Goal: Information Seeking & Learning: Learn about a topic

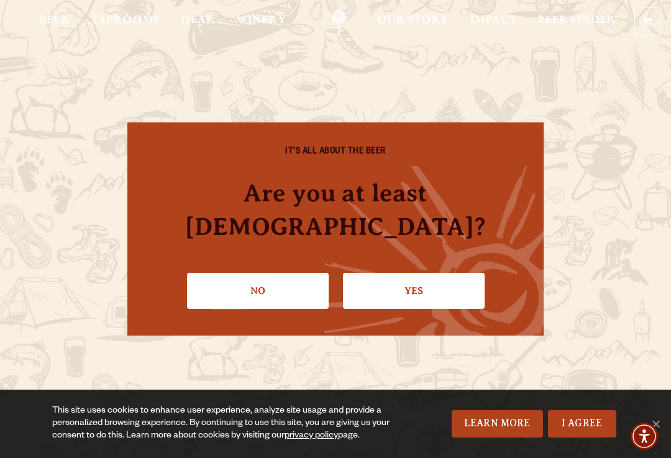
click at [581, 418] on link "I Agree" at bounding box center [582, 423] width 68 height 27
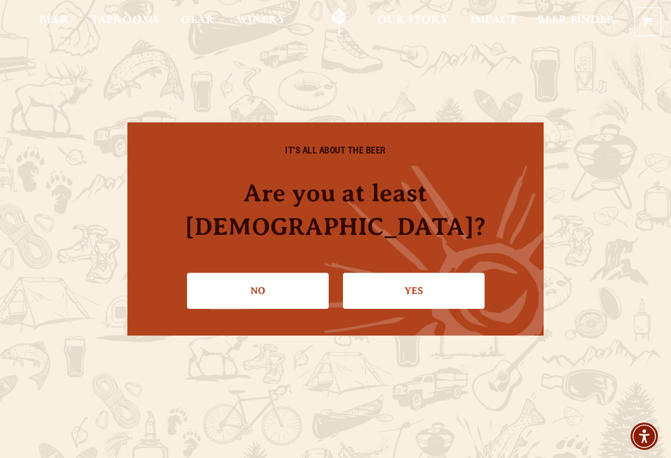
click at [446, 273] on link "Yes" at bounding box center [414, 291] width 142 height 36
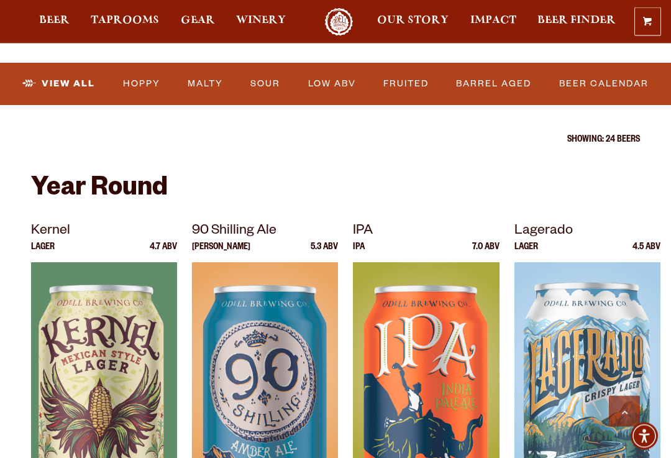
scroll to position [404, 0]
click at [603, 296] on img at bounding box center [588, 417] width 146 height 311
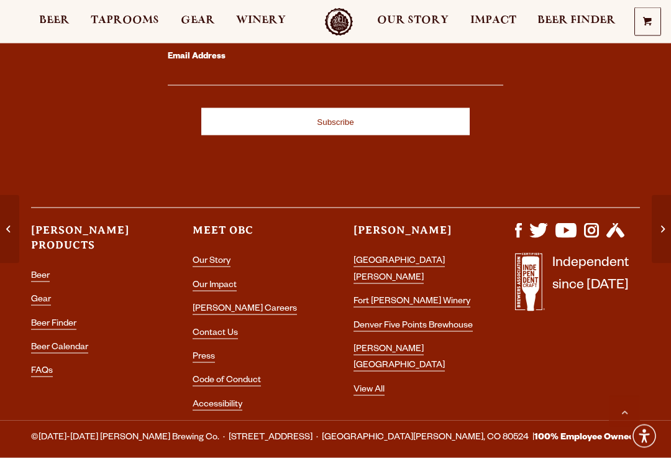
scroll to position [2101, 0]
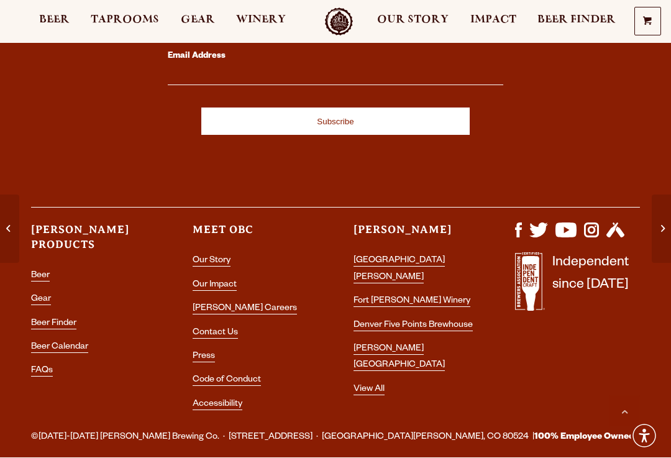
click at [40, 367] on link "FAQs" at bounding box center [42, 372] width 22 height 11
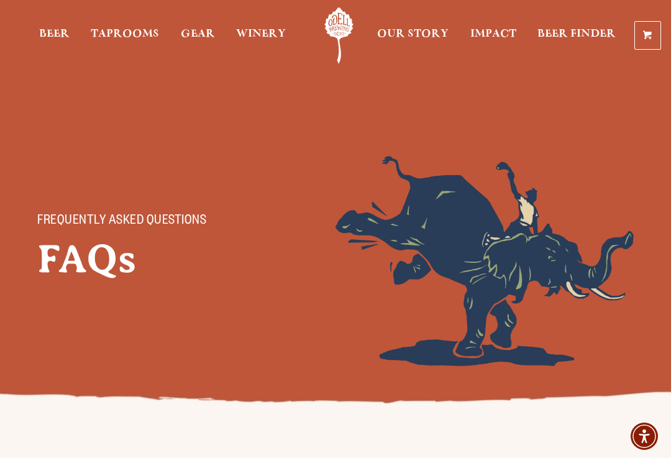
click at [336, 24] on link "Odell Home" at bounding box center [339, 35] width 47 height 56
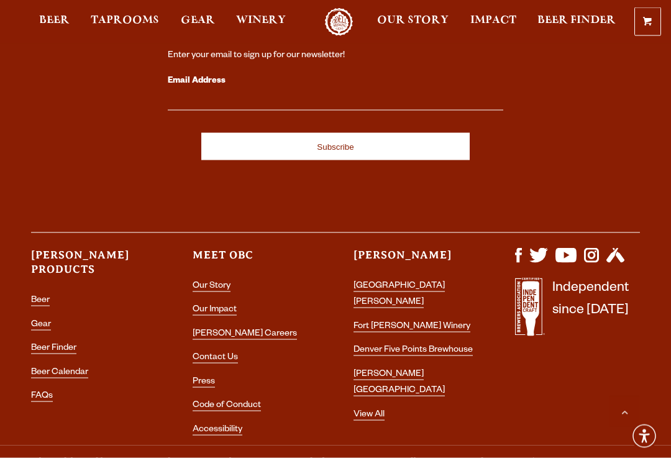
scroll to position [3197, 0]
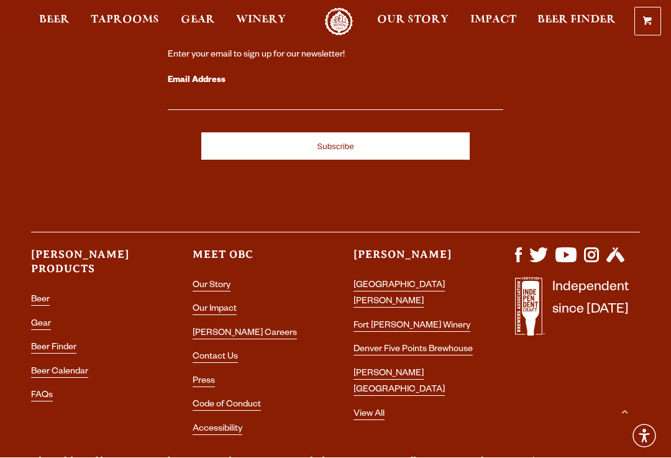
click at [39, 296] on link "Beer" at bounding box center [40, 301] width 19 height 11
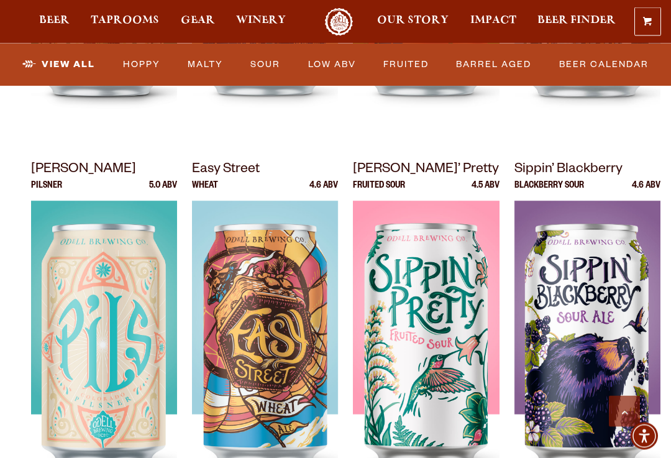
scroll to position [833, 0]
click at [619, 249] on div at bounding box center [588, 356] width 146 height 311
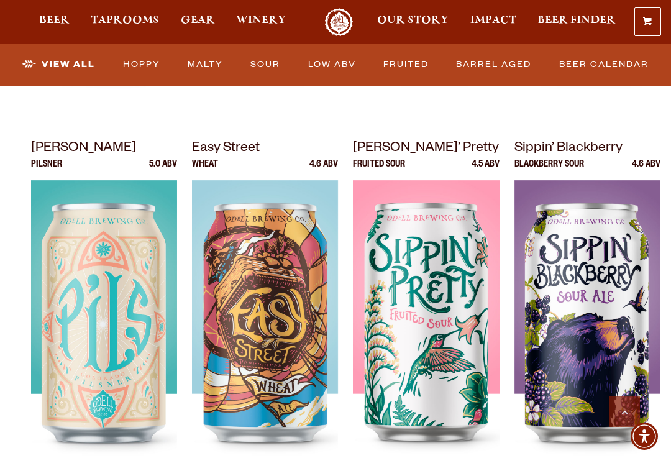
scroll to position [853, 0]
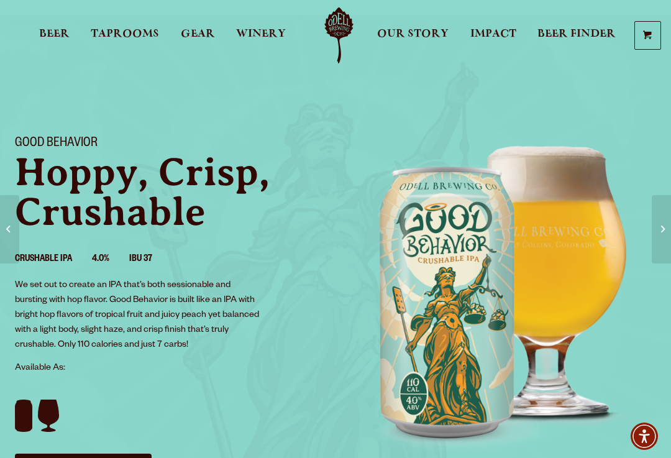
click at [47, 37] on span "Beer" at bounding box center [54, 34] width 30 height 10
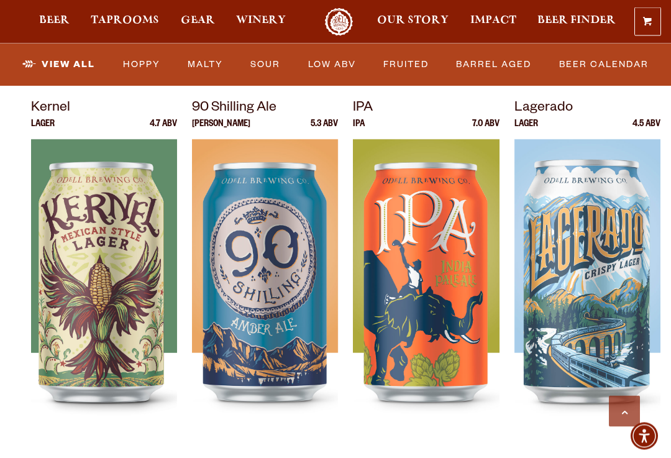
scroll to position [527, 0]
click at [599, 224] on div at bounding box center [588, 294] width 146 height 311
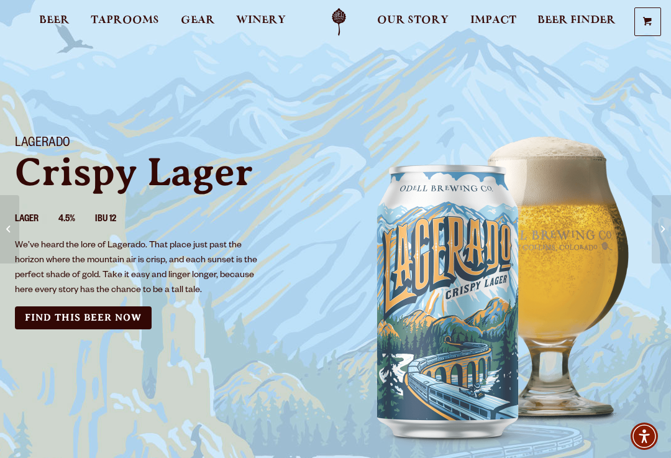
click at [52, 267] on p "We’ve heard the lore of Lagerado. That place just past the horizon where the mo…" at bounding box center [137, 269] width 245 height 60
click at [571, 258] on img "backdrop of Colorado scenery" at bounding box center [504, 289] width 336 height 336
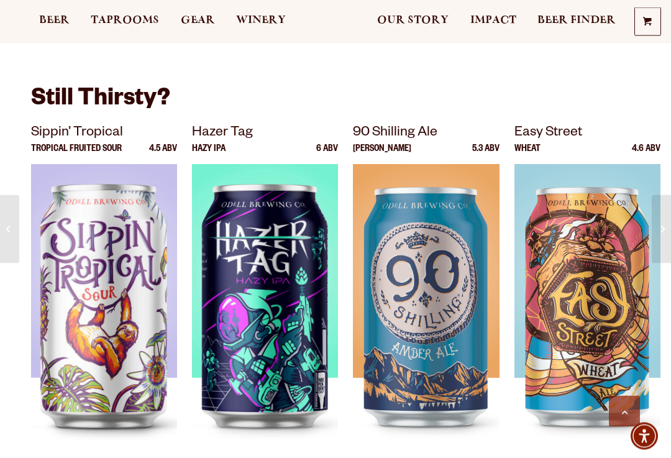
scroll to position [1156, 0]
click at [446, 293] on img at bounding box center [426, 319] width 146 height 311
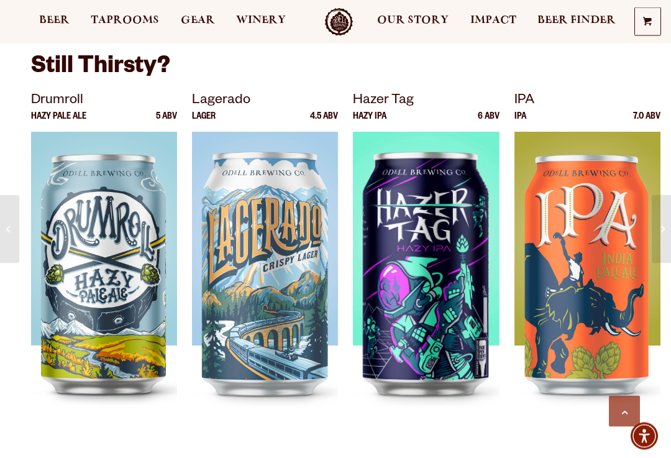
scroll to position [2201, 0]
click at [604, 270] on div at bounding box center [588, 287] width 146 height 311
